Goal: Navigation & Orientation: Go to known website

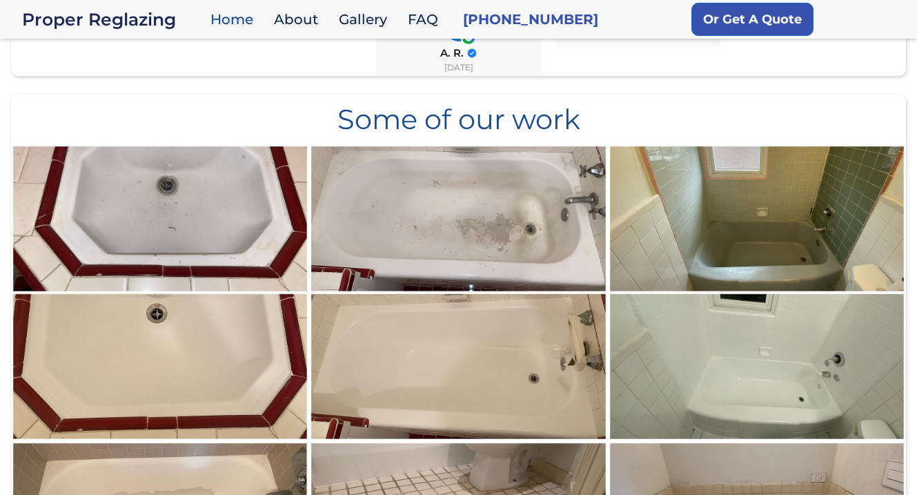
scroll to position [1465, 0]
